Goal: Task Accomplishment & Management: Complete application form

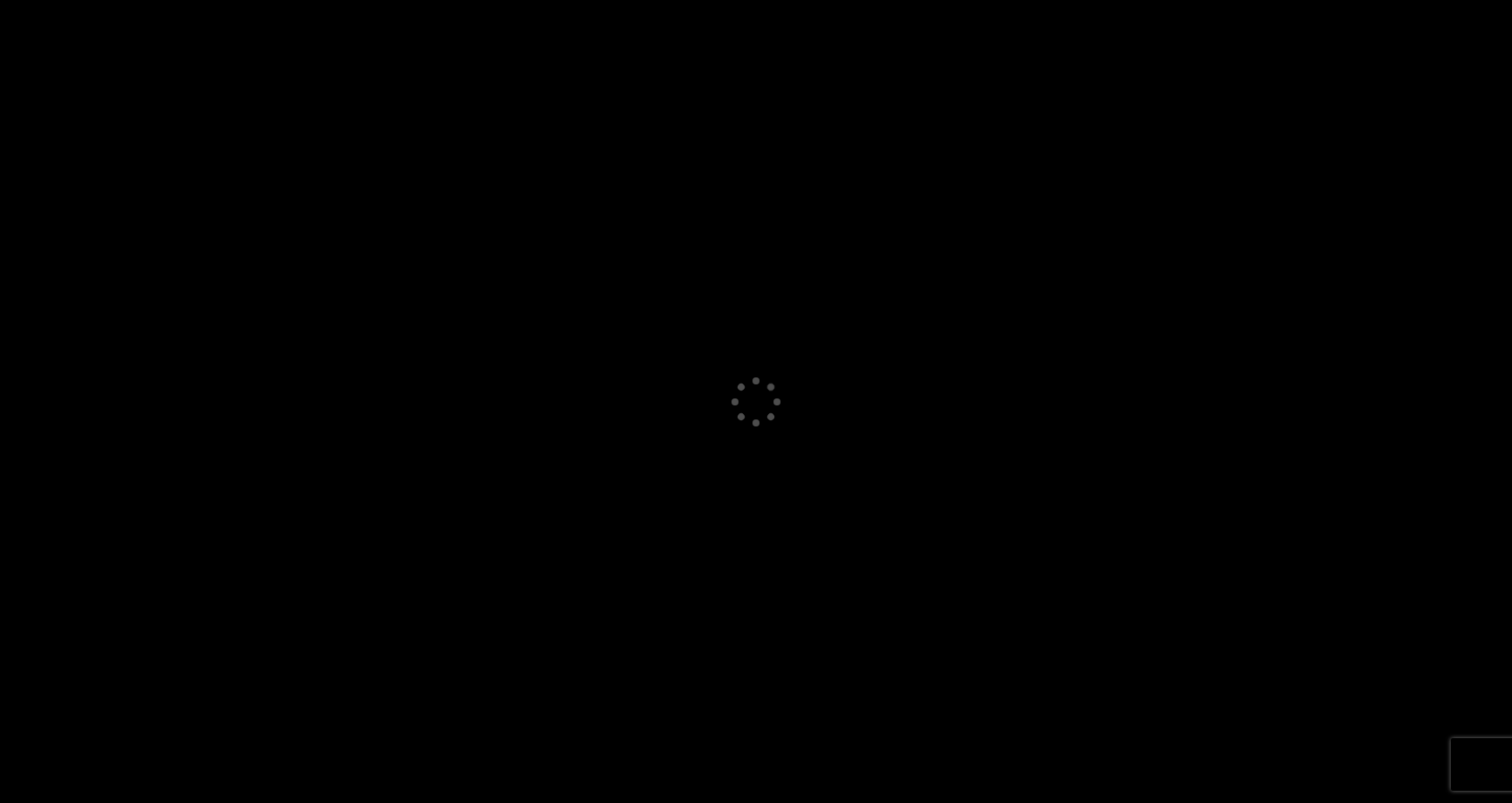
select select "GB"
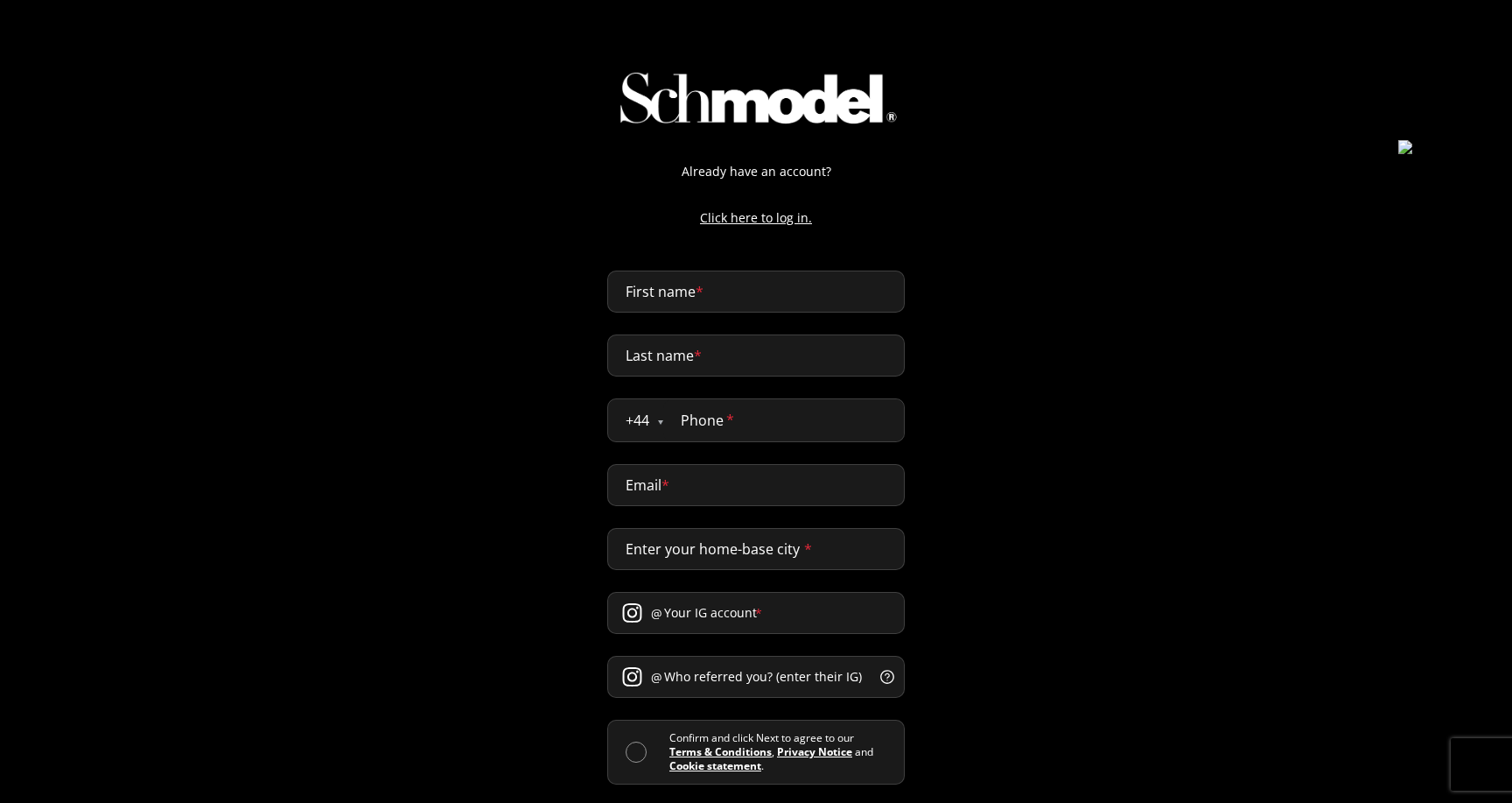
click at [682, 295] on input "First name *" at bounding box center [756, 291] width 297 height 42
type input "T"
type input "Poetry"
click at [716, 363] on input "Last name *" at bounding box center [756, 355] width 297 height 42
type input "By Locals"
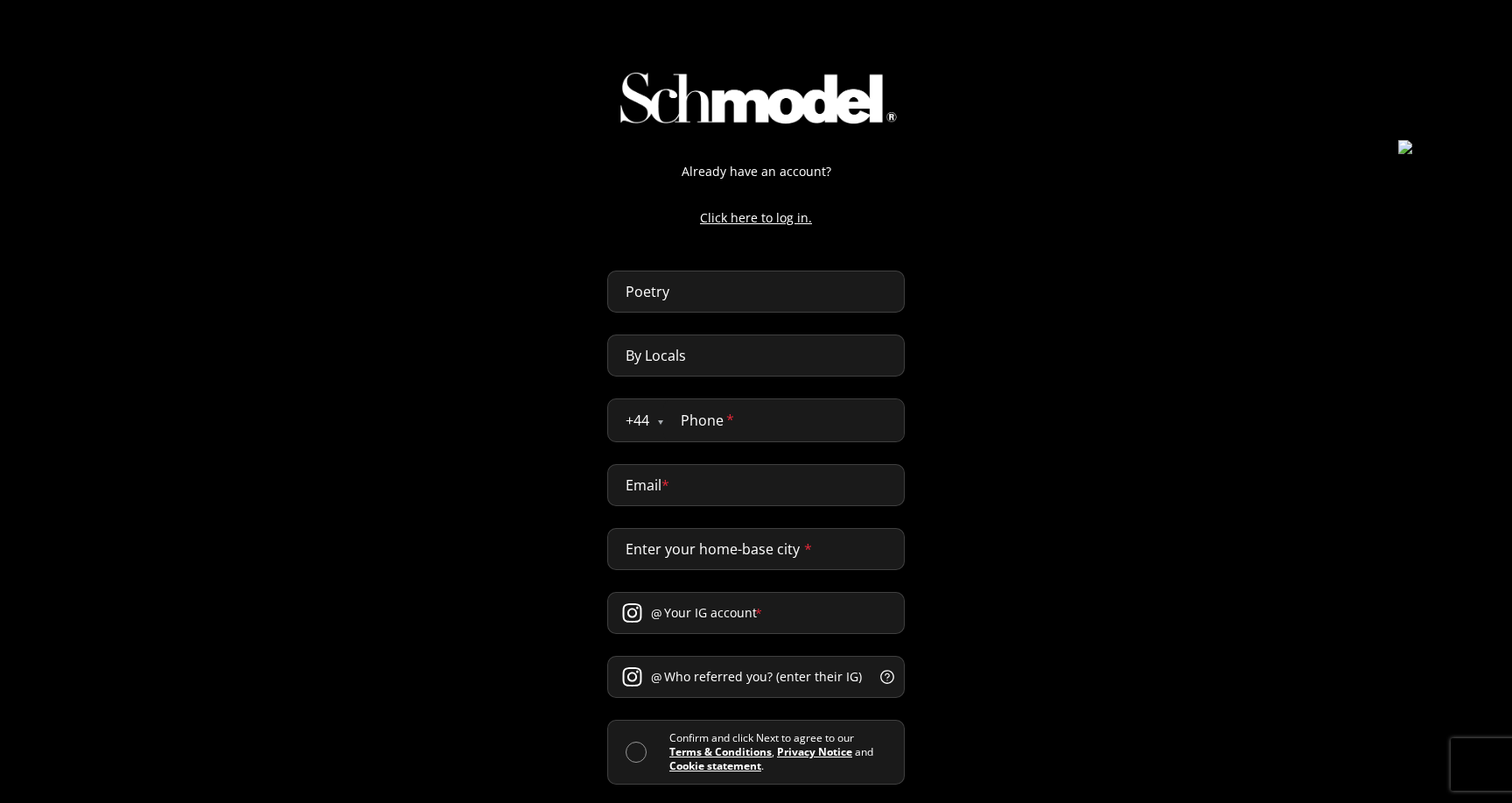
click at [703, 423] on input "tel" at bounding box center [783, 420] width 241 height 42
click at [643, 418] on select "[GEOGRAPHIC_DATA] [GEOGRAPHIC_DATA] [GEOGRAPHIC_DATA] [GEOGRAPHIC_DATA] [GEOGRA…" at bounding box center [653, 420] width 55 height 21
select select "US"
click at [625, 410] on select "[GEOGRAPHIC_DATA] [GEOGRAPHIC_DATA] [GEOGRAPHIC_DATA] [GEOGRAPHIC_DATA] [GEOGRA…" at bounding box center [653, 420] width 55 height 21
click at [696, 425] on input "tel" at bounding box center [779, 420] width 249 height 42
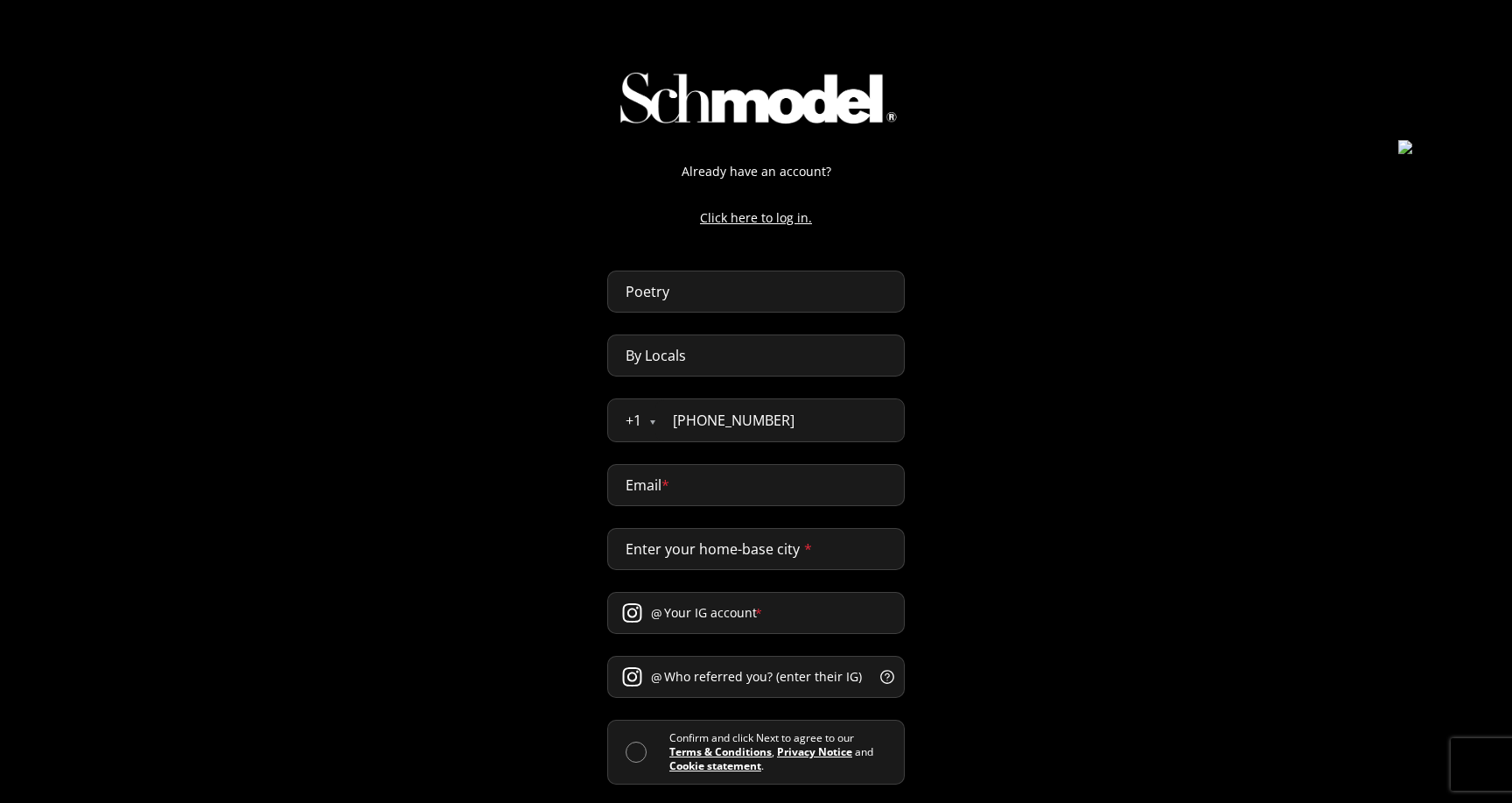
type input "[PHONE_NUMBER]"
click at [674, 490] on input "Email *" at bounding box center [756, 484] width 297 height 42
paste input "[EMAIL_ADDRESS][DOMAIN_NAME]"
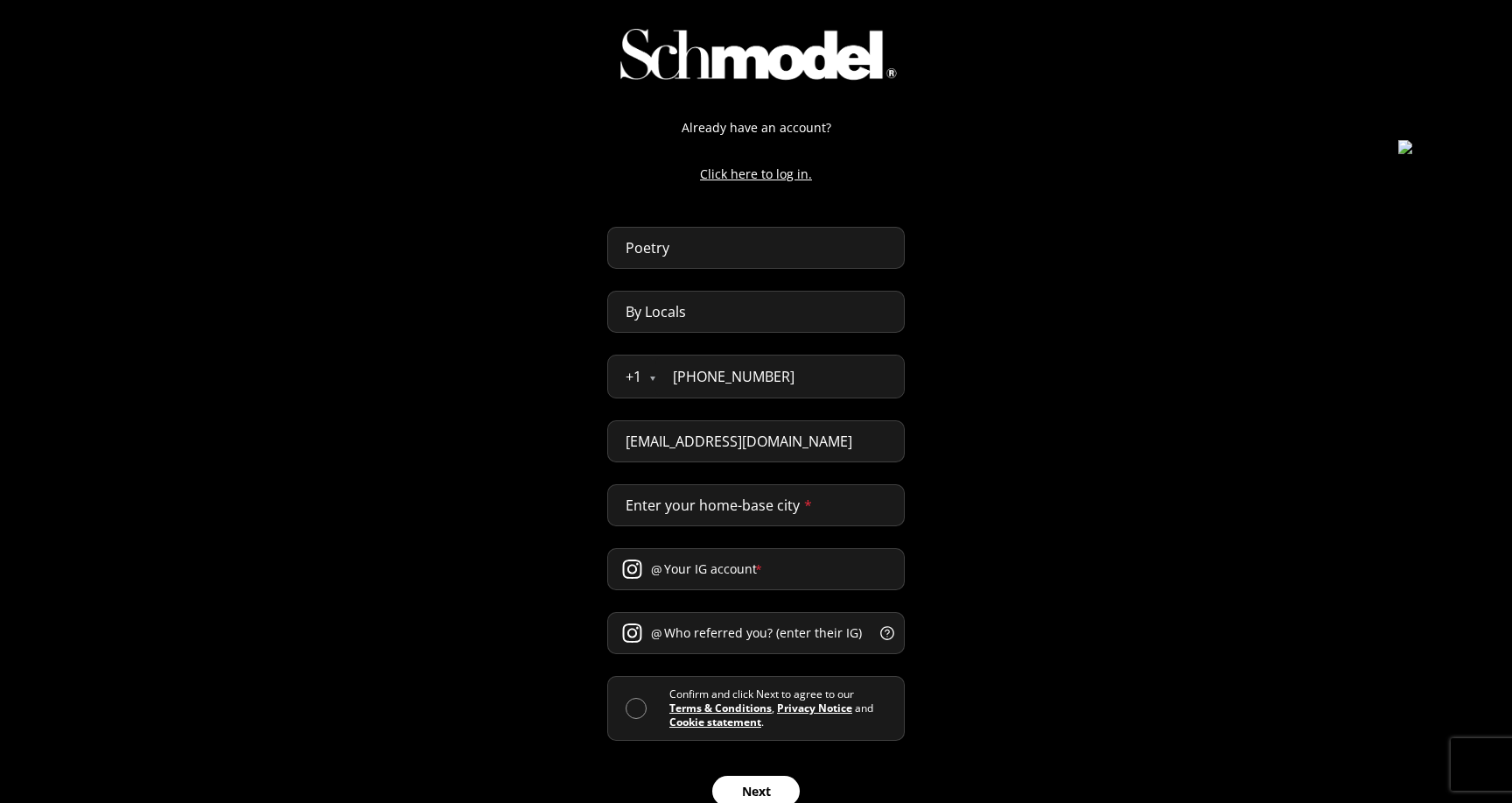
scroll to position [65, 0]
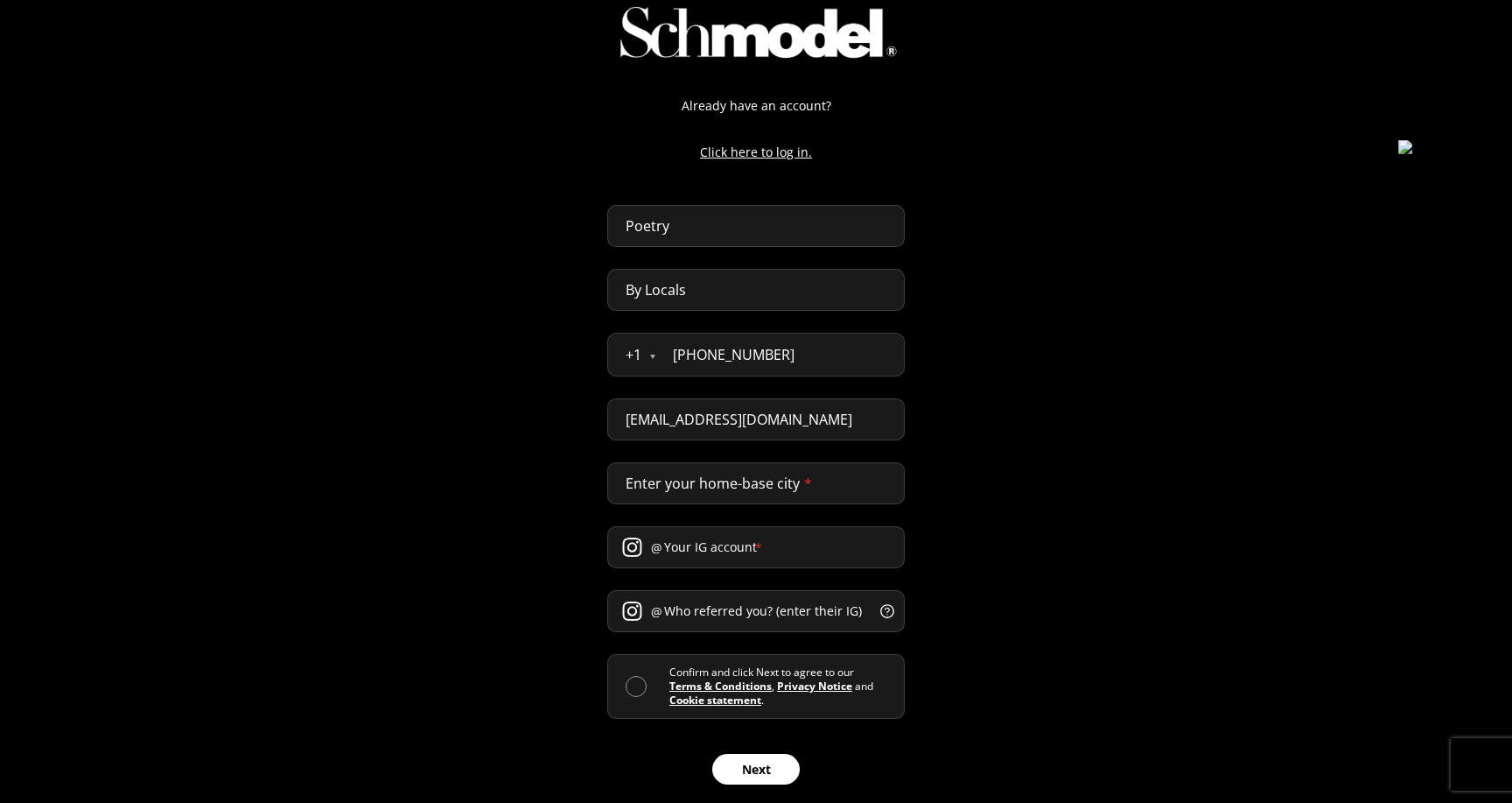
type input "[EMAIL_ADDRESS][DOMAIN_NAME]"
click at [738, 488] on input "Enter your home-base city *" at bounding box center [756, 483] width 297 height 42
type input "[GEOGRAPHIC_DATA]"
click at [738, 547] on input "Your IG account *" at bounding box center [756, 547] width 297 height 42
type input "doubleheadmusic"
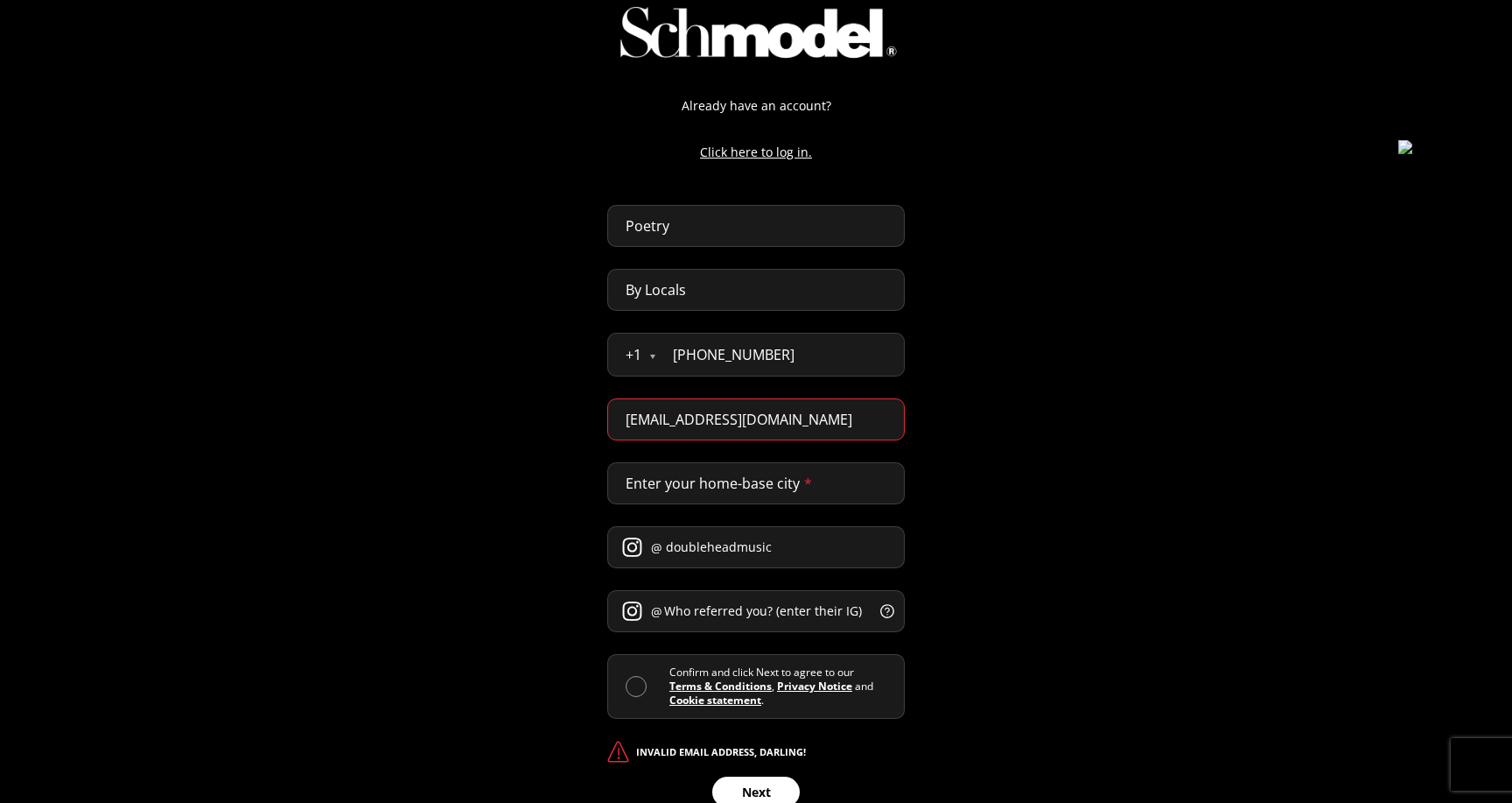
click at [731, 611] on input "Who referred you? (enter their IG) *" at bounding box center [756, 611] width 297 height 42
type input "shaunoster"
click at [627, 694] on div "Confirm and click Next to agree to our Terms & Conditions , Privacy Notice and …" at bounding box center [756, 686] width 297 height 64
click at [633, 686] on span at bounding box center [635, 686] width 21 height 21
click at [669, 687] on input "checkbox" at bounding box center [669, 687] width 0 height 0
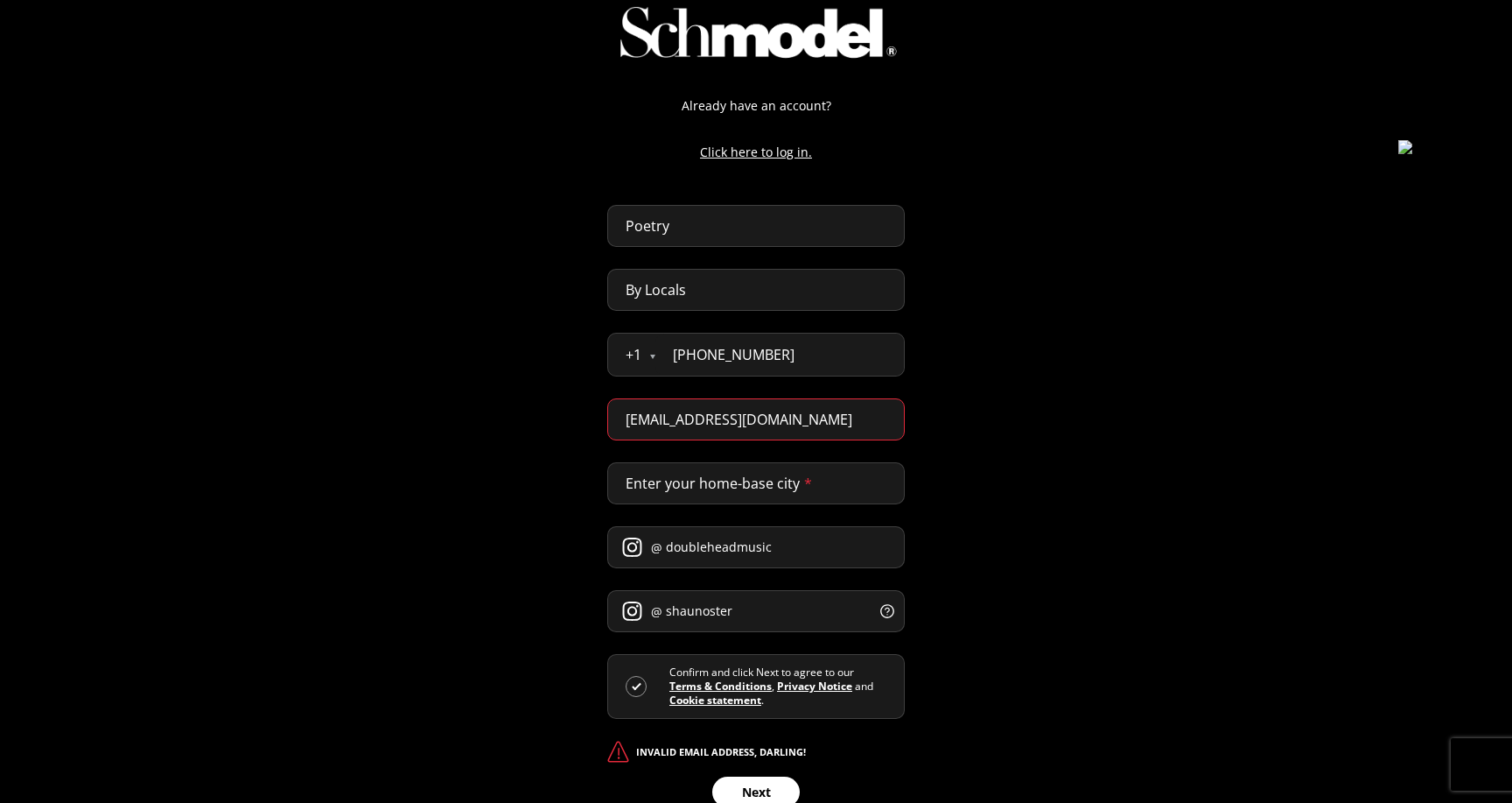
scroll to position [98, 0]
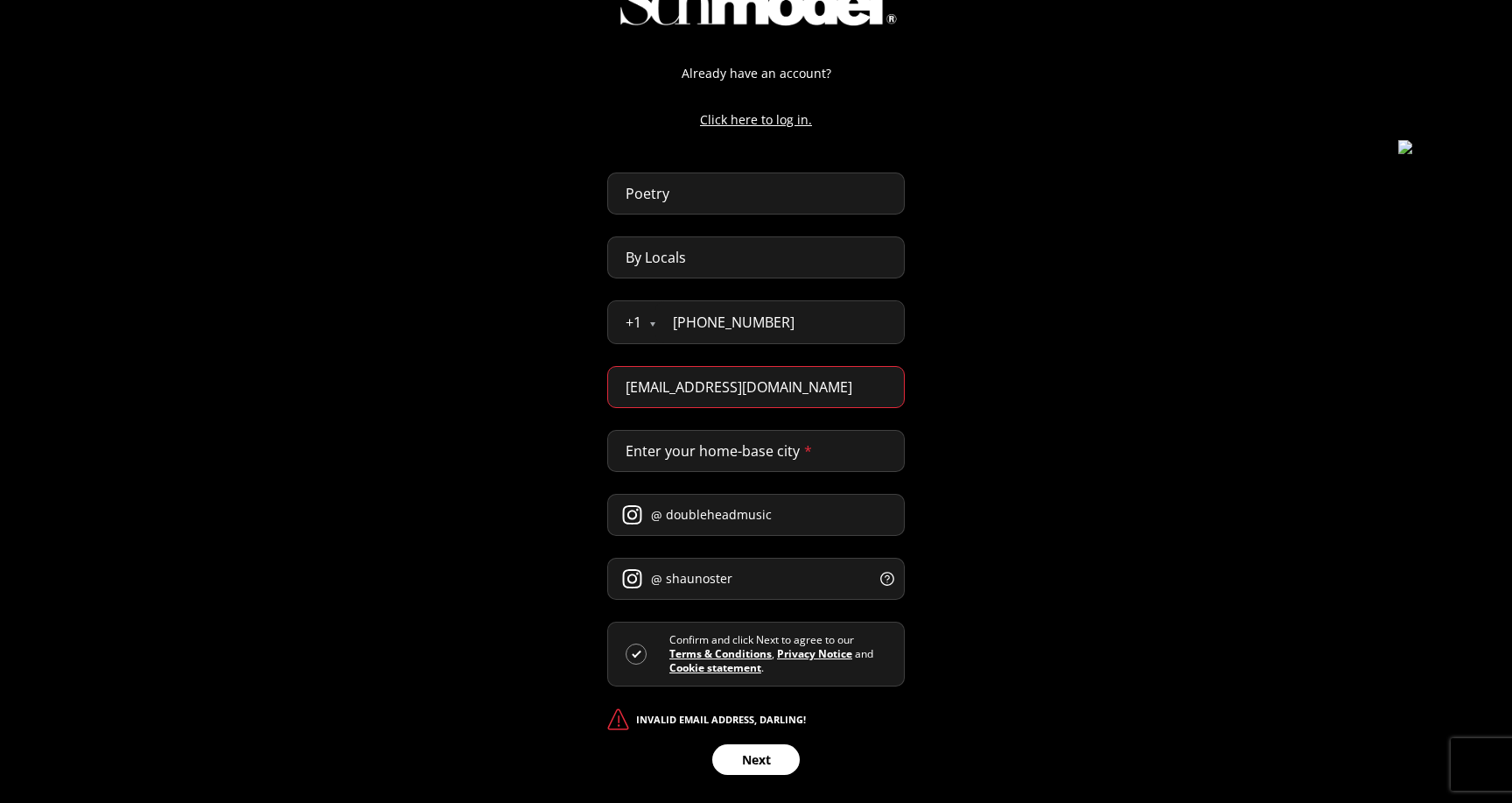
click at [790, 382] on input "[EMAIL_ADDRESS][DOMAIN_NAME]" at bounding box center [756, 387] width 297 height 42
click at [722, 388] on input "[EMAIL_ADDRESS][DOMAIN_NAME]" at bounding box center [756, 387] width 297 height 42
click at [779, 391] on input "[EMAIL_ADDRESS][DOMAIN_NAME]" at bounding box center [756, 387] width 297 height 42
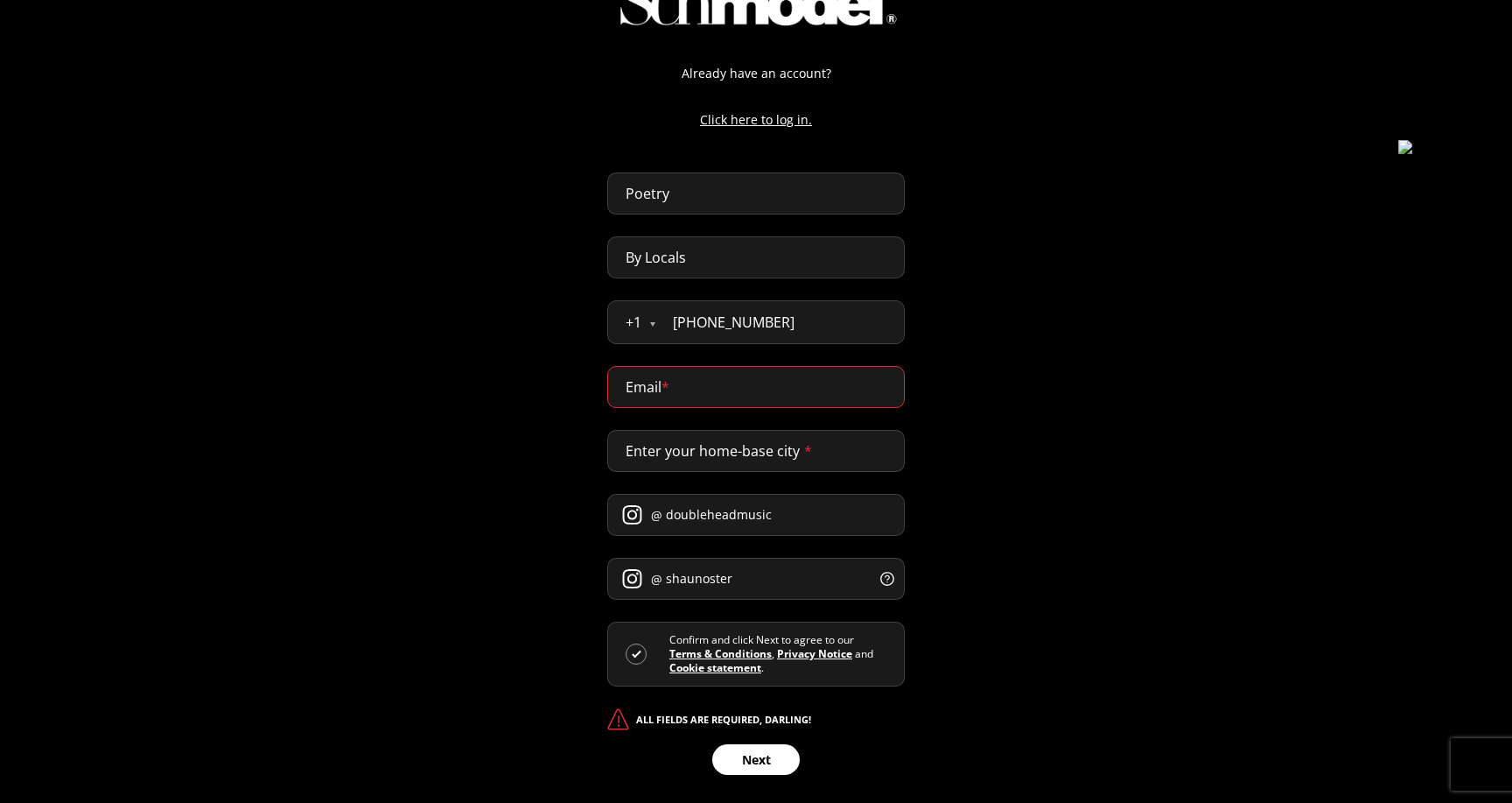
paste input "[EMAIL_ADDRESS][DOMAIN_NAME]"
click at [828, 384] on input "[EMAIL_ADDRESS][DOMAIN_NAME]" at bounding box center [756, 387] width 297 height 42
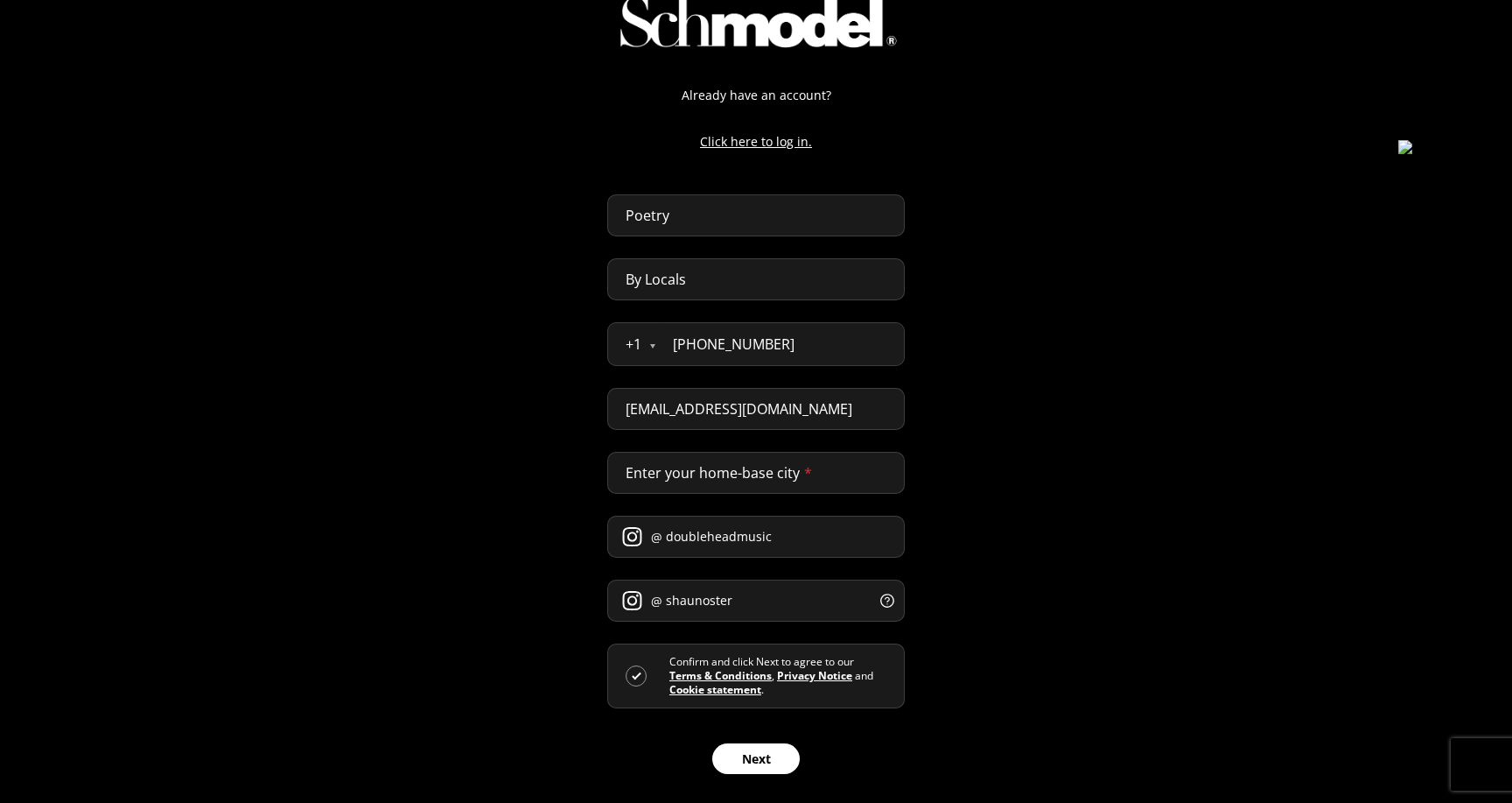
type input "[EMAIL_ADDRESS][DOMAIN_NAME]"
click at [761, 471] on input "Enter your home-base city *" at bounding box center [756, 473] width 297 height 42
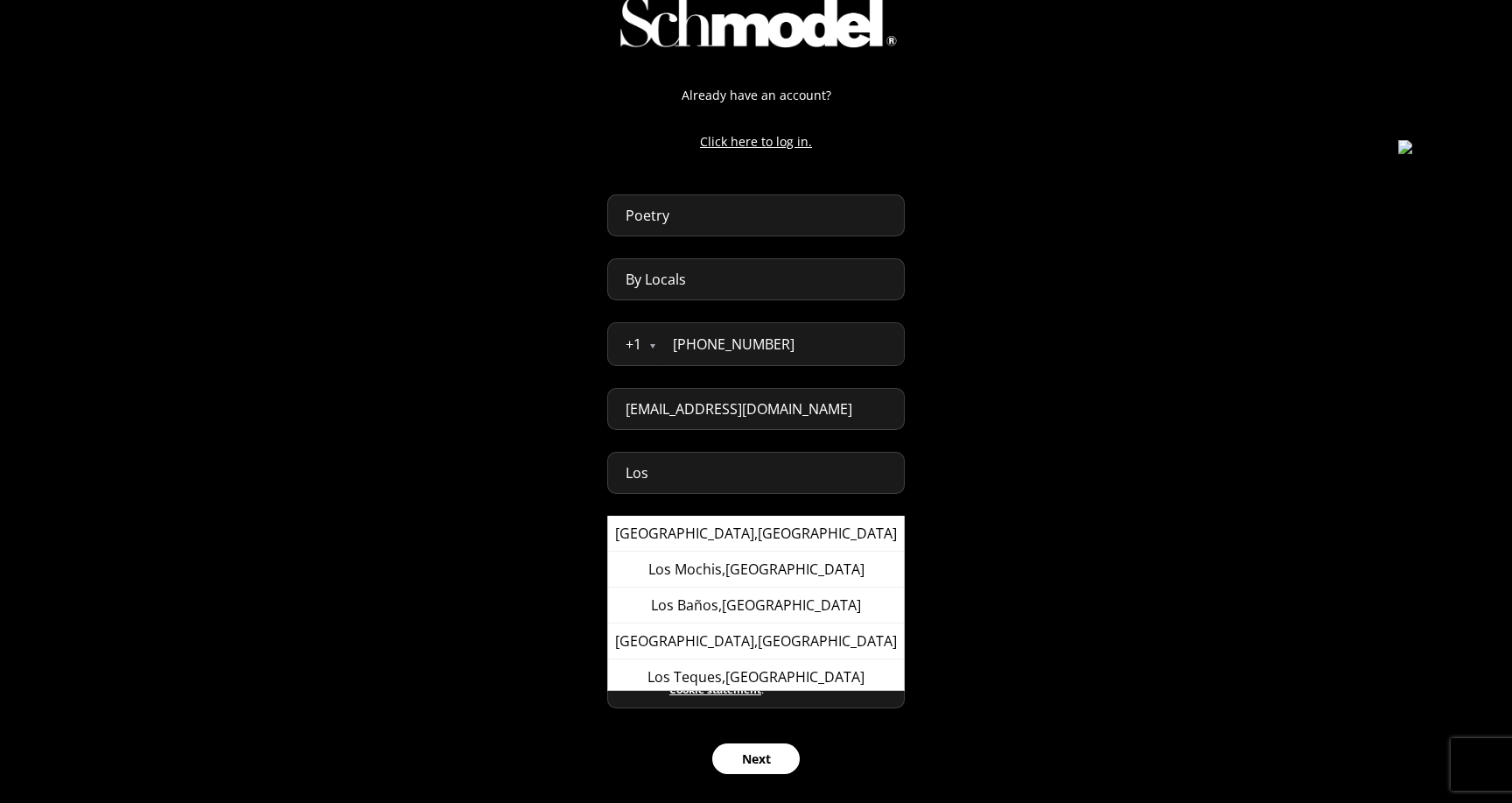
type input "[GEOGRAPHIC_DATA], [GEOGRAPHIC_DATA]"
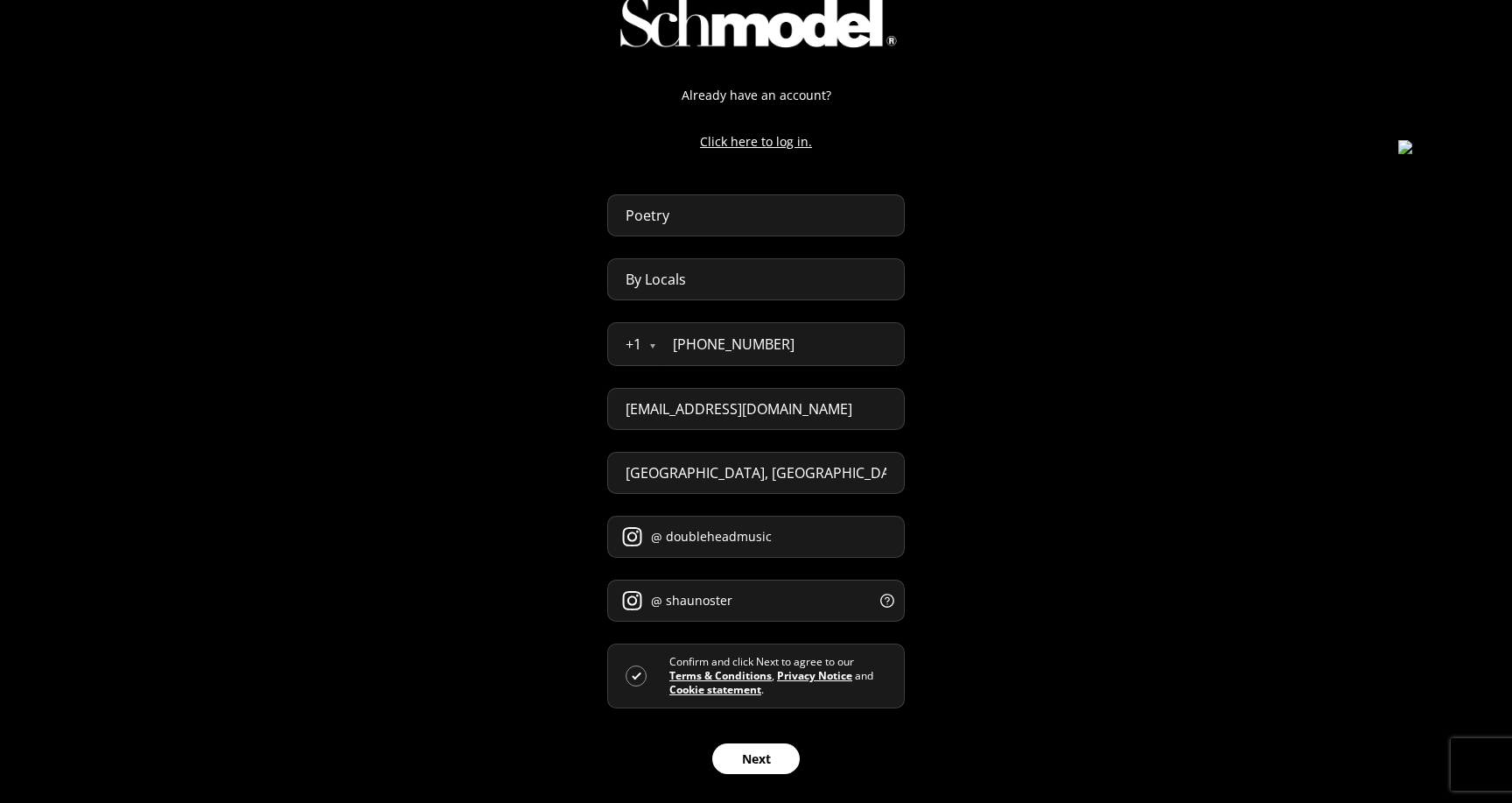
click at [744, 755] on button "Next" at bounding box center [756, 758] width 88 height 30
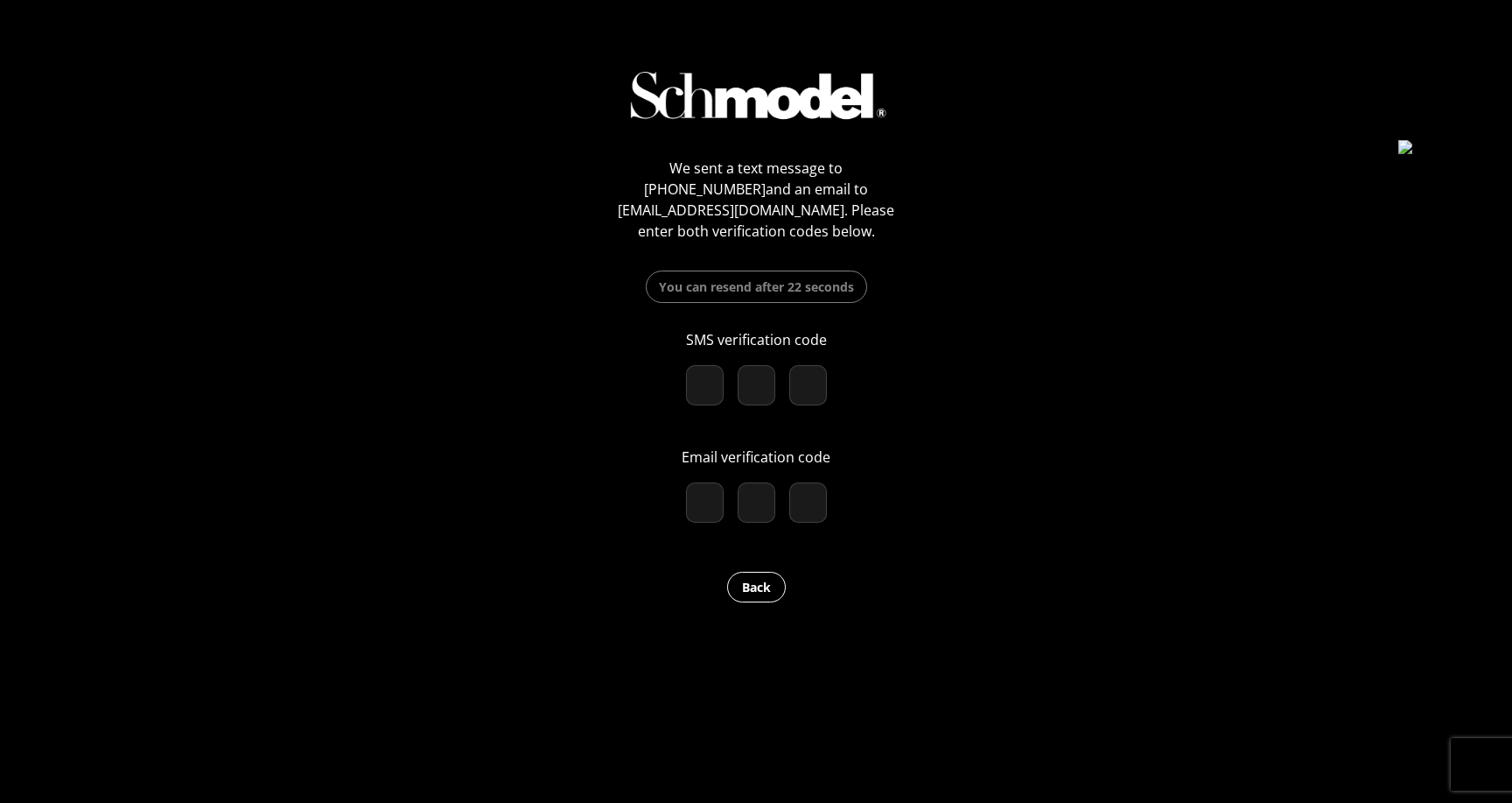
type input "4"
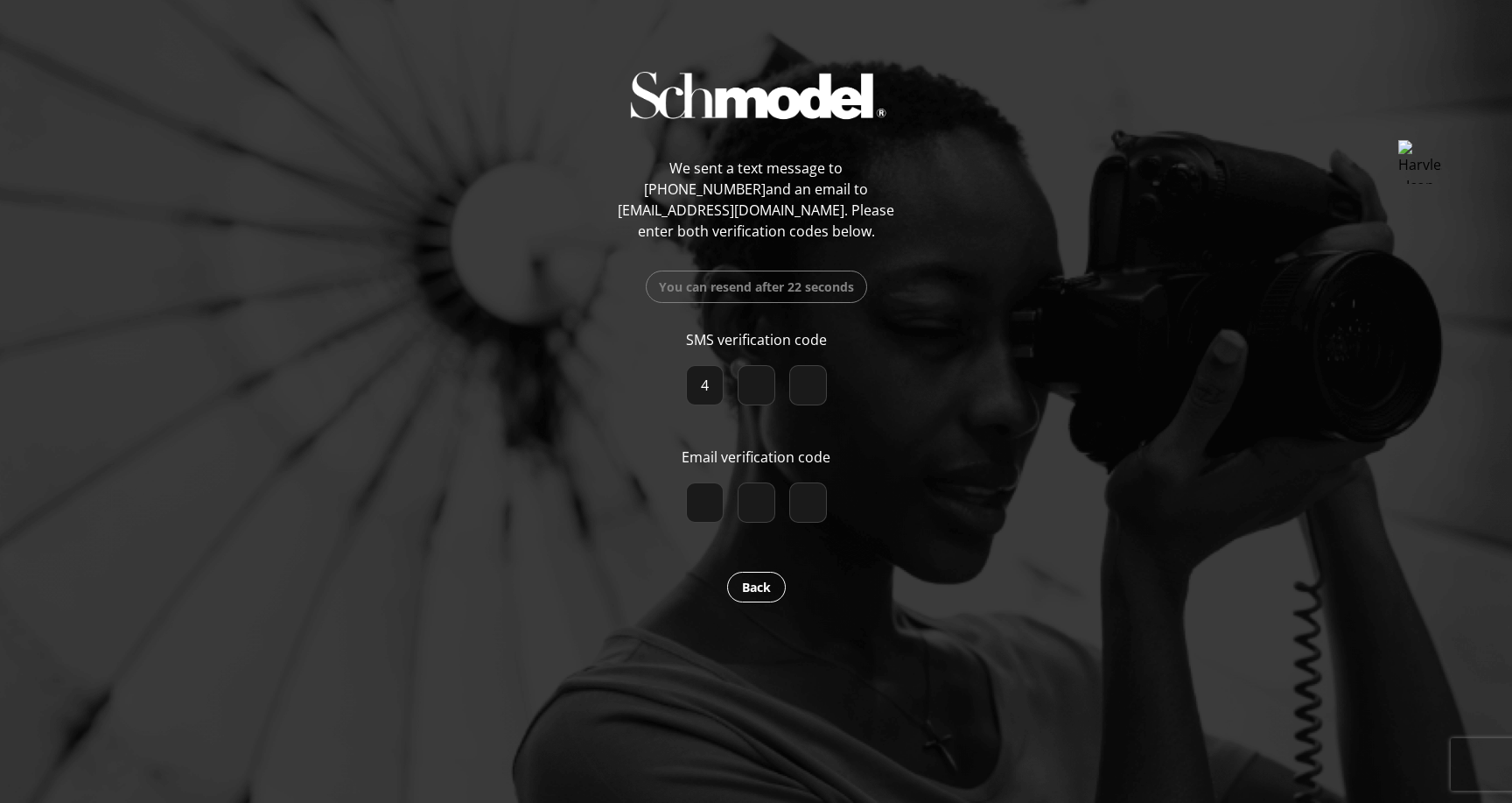
type input "4"
type input "9"
type input "0"
type input "4"
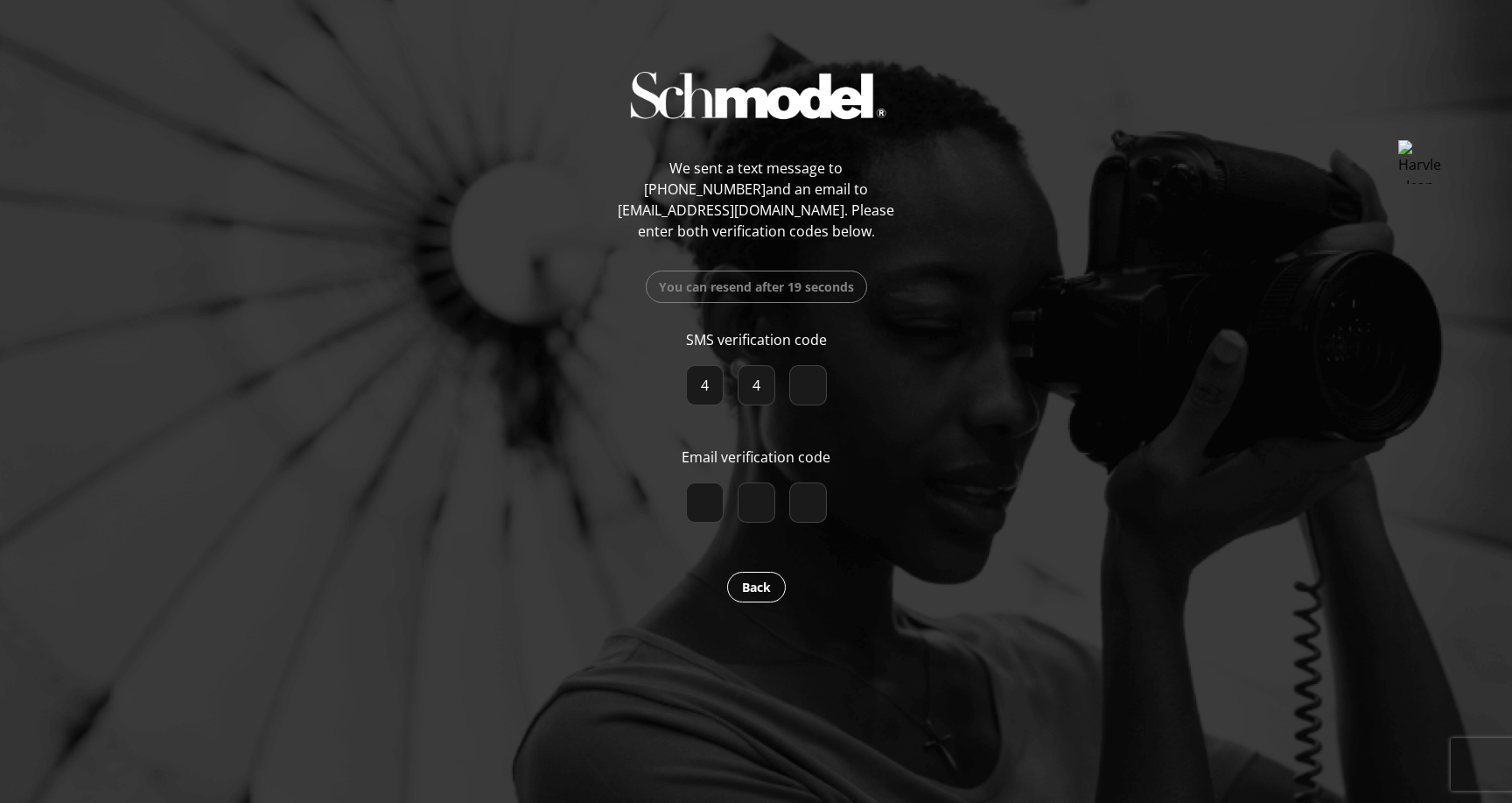
type input "0"
type input "8"
type input "2"
type input "4"
checkbox input "true"
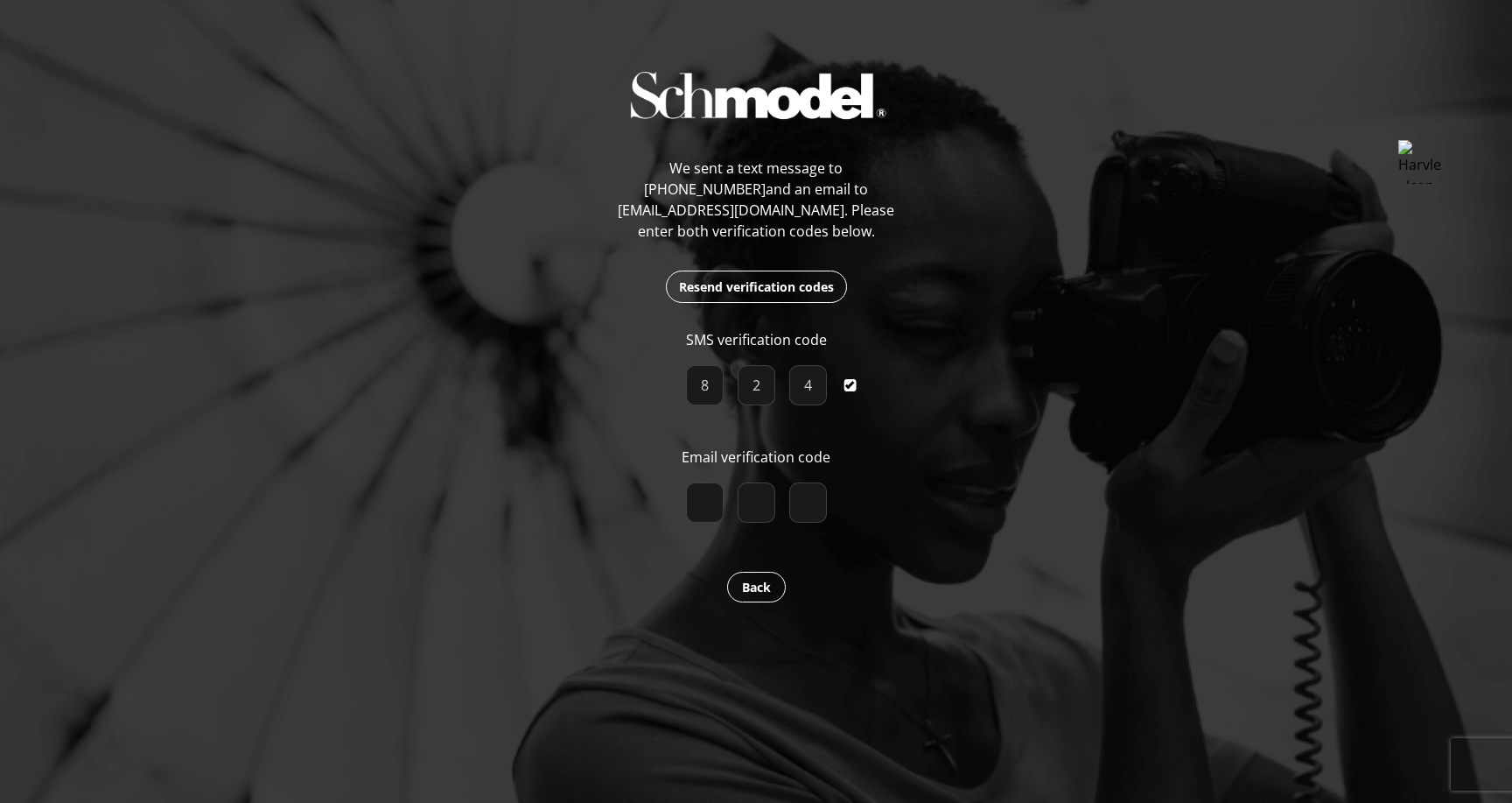
click at [704, 500] on input "number" at bounding box center [705, 502] width 38 height 40
type input "7"
type input "1"
type input "2"
